Goal: Navigation & Orientation: Go to known website

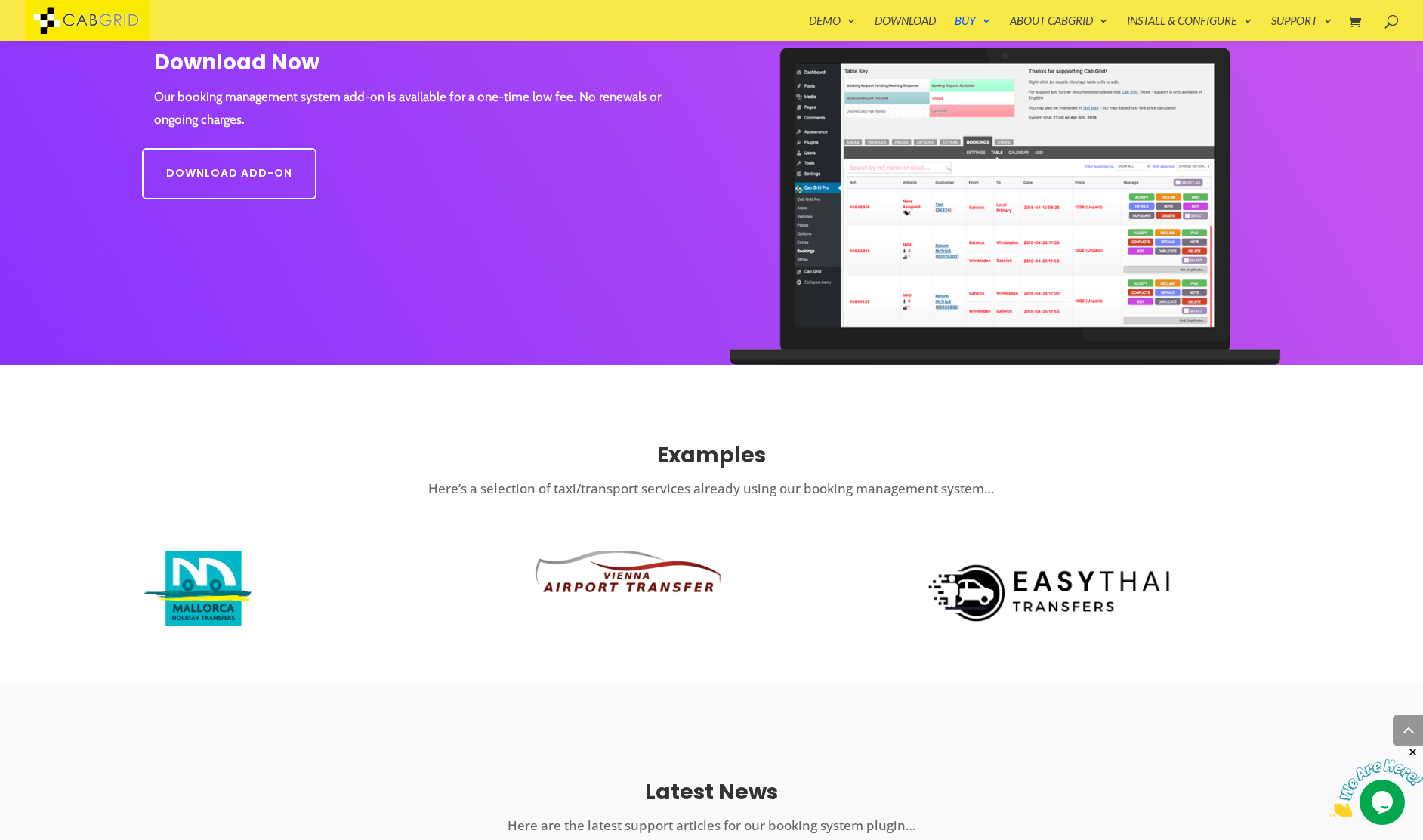
click at [105, 21] on img at bounding box center [87, 21] width 125 height 41
